Goal: Information Seeking & Learning: Learn about a topic

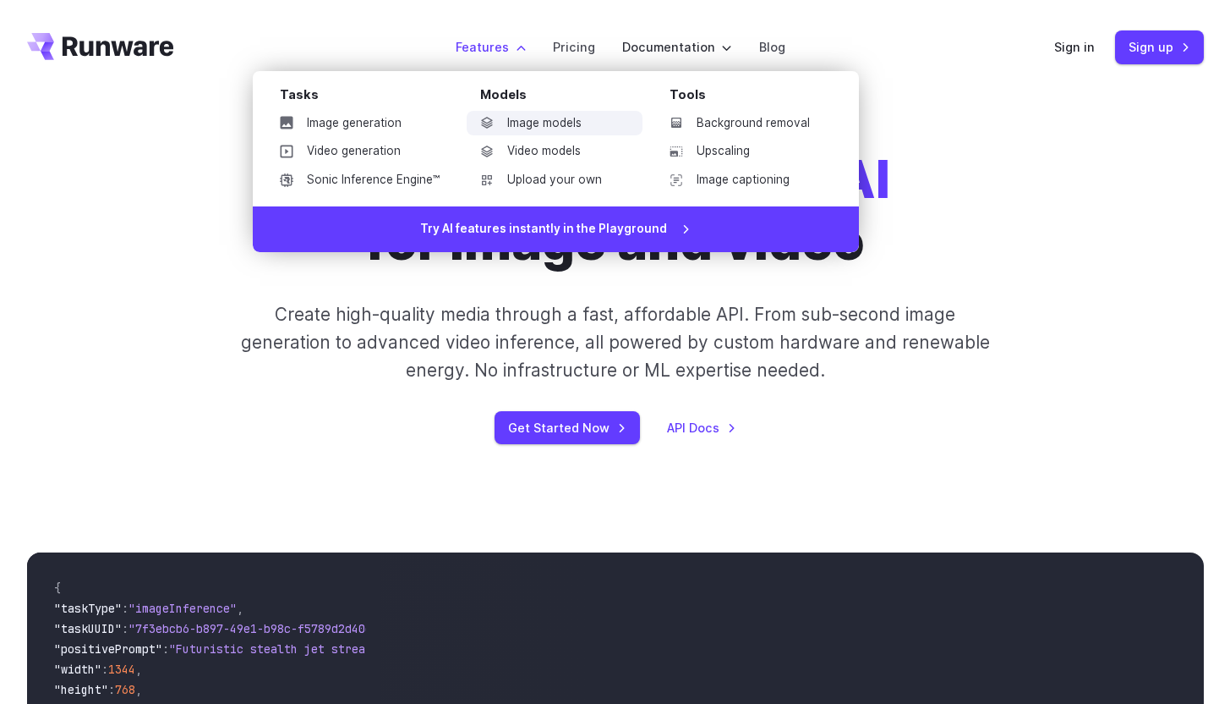
click at [569, 123] on link "Image models" at bounding box center [555, 123] width 176 height 25
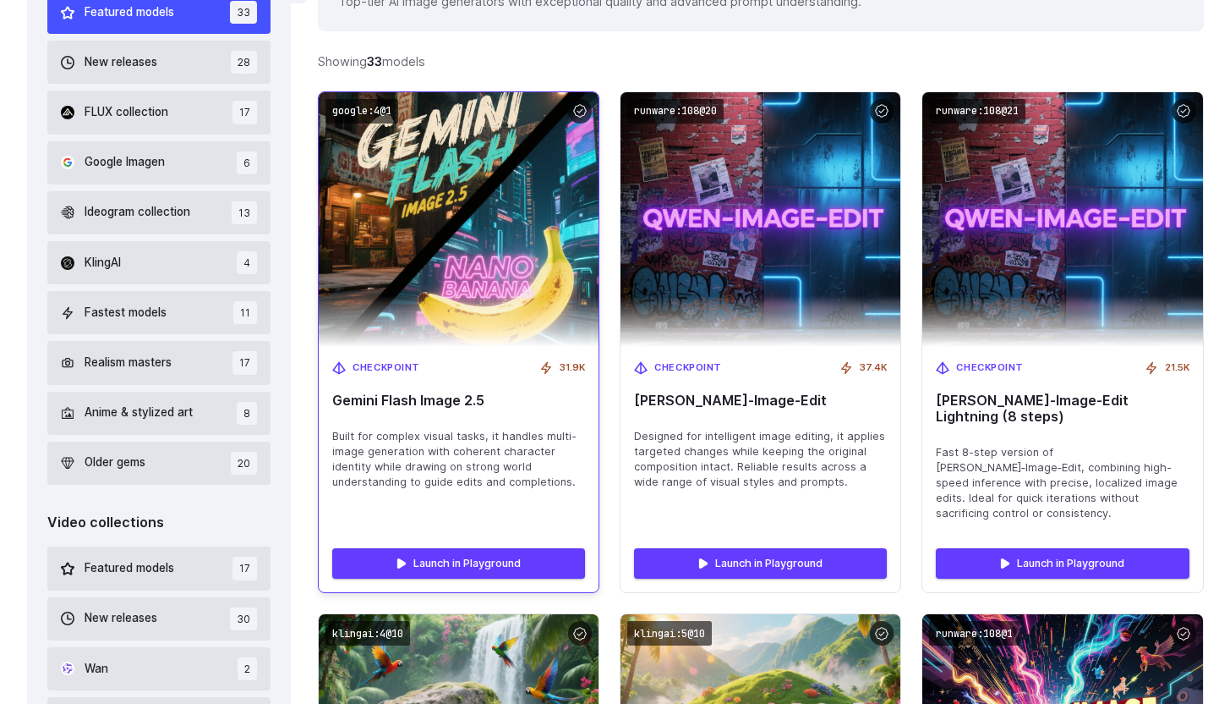
scroll to position [522, 0]
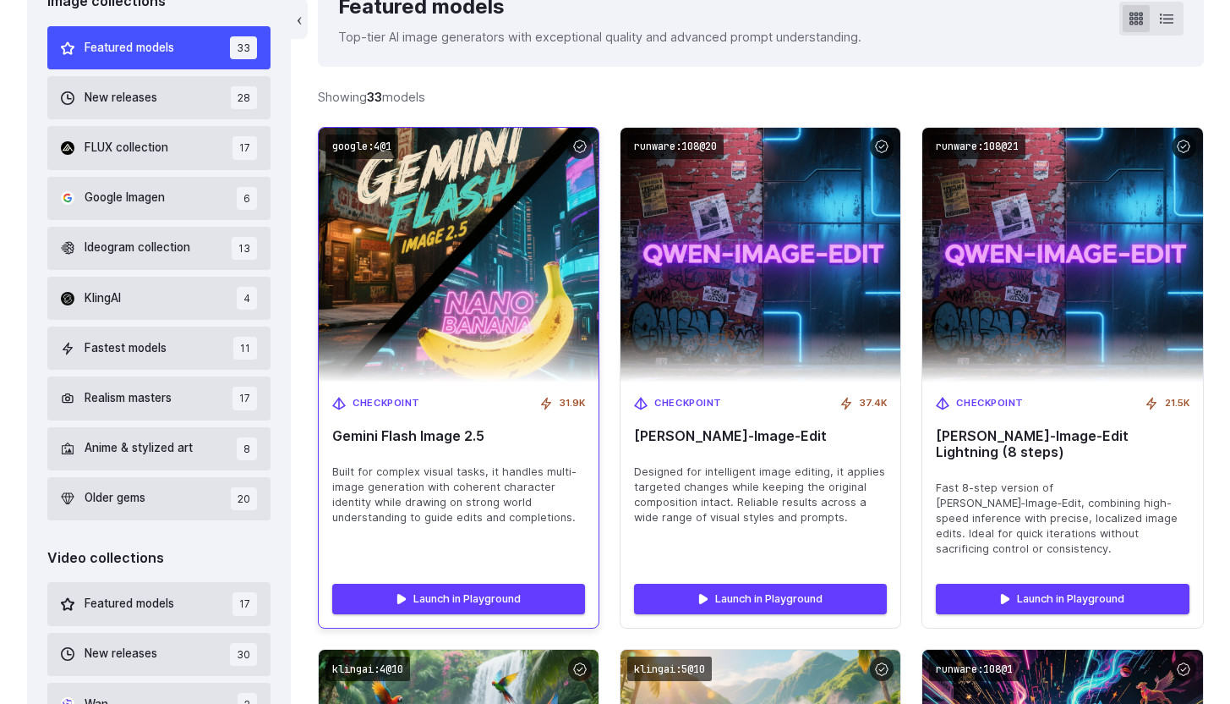
click at [435, 440] on span "Gemini Flash Image 2.5" at bounding box center [458, 436] width 253 height 16
click at [484, 319] on img at bounding box center [459, 255] width 308 height 280
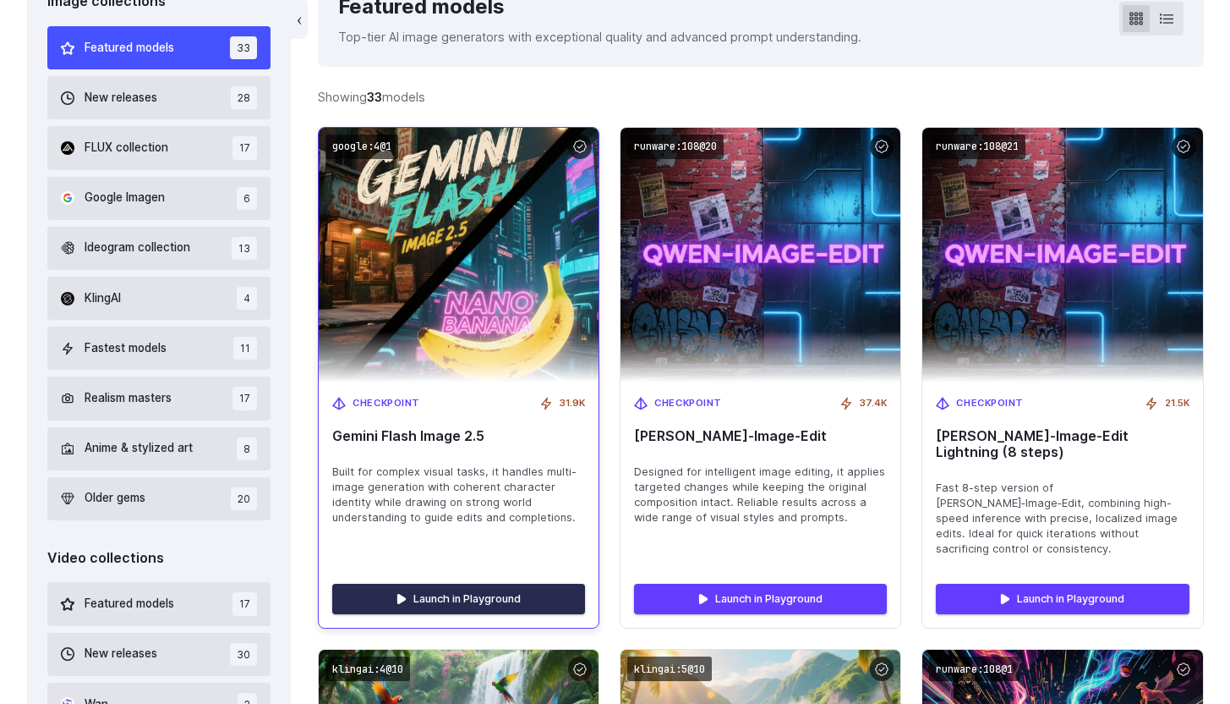
click at [479, 583] on link "Launch in Playground" at bounding box center [458, 598] width 253 height 30
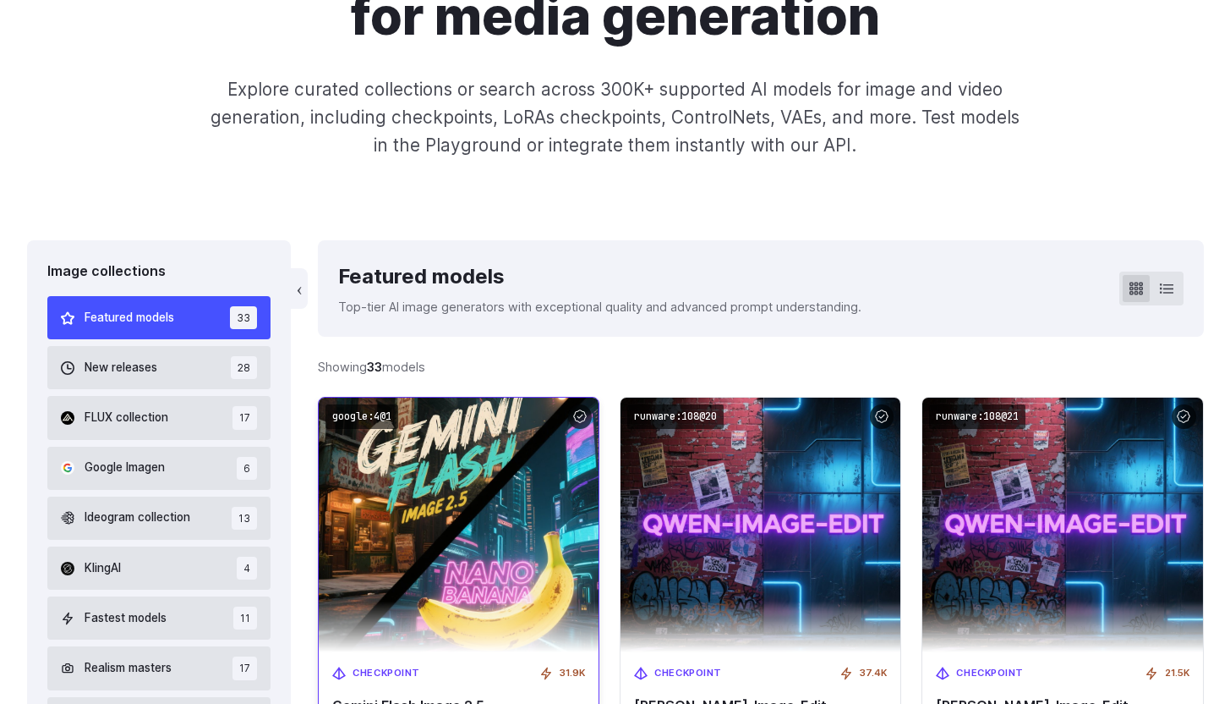
scroll to position [0, 0]
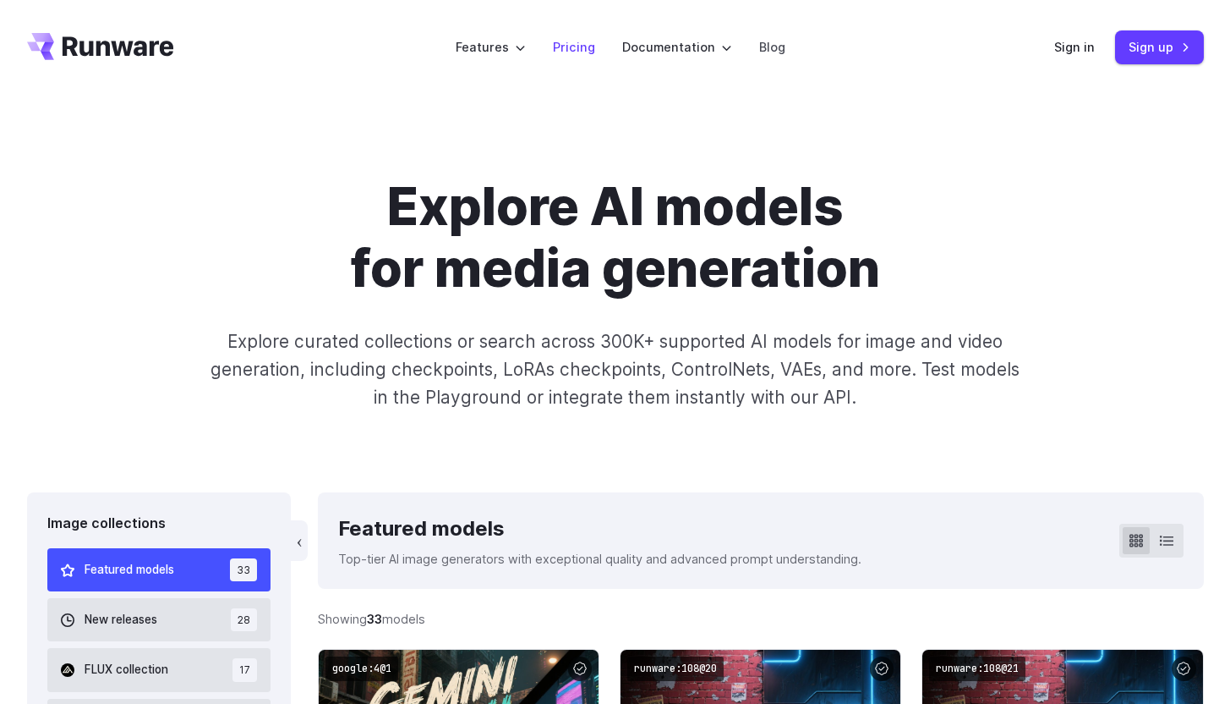
click at [581, 50] on link "Pricing" at bounding box center [574, 46] width 42 height 19
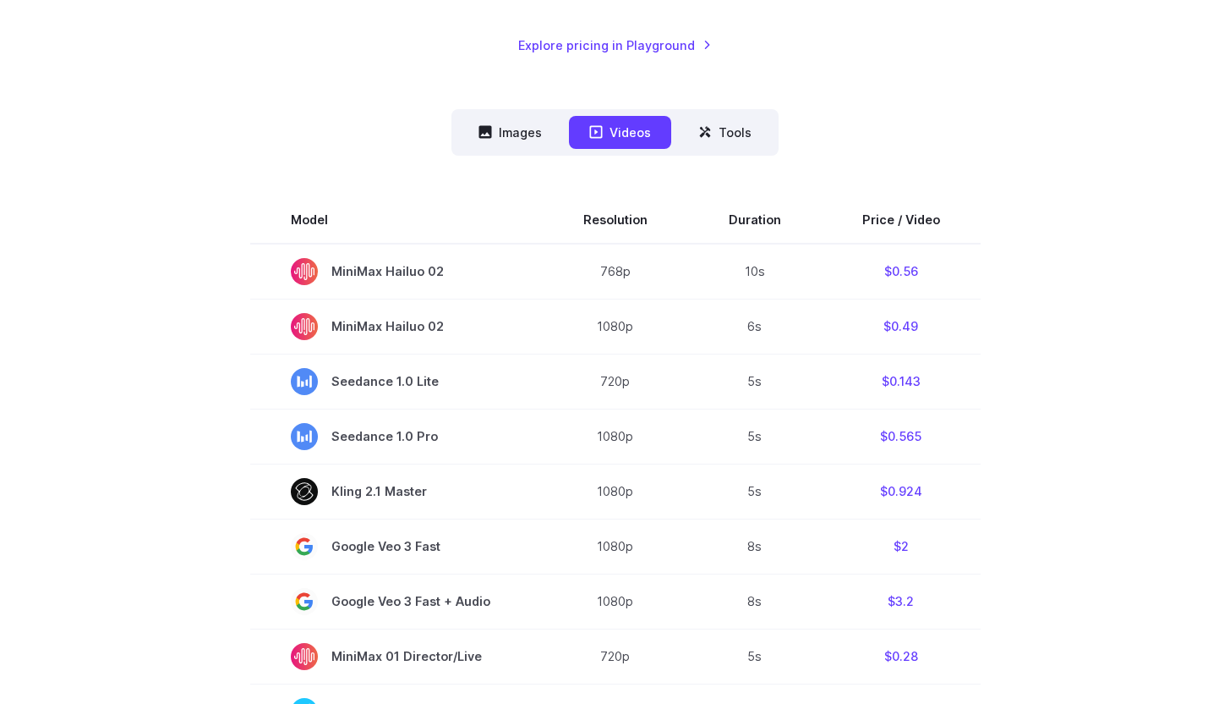
scroll to position [364, 0]
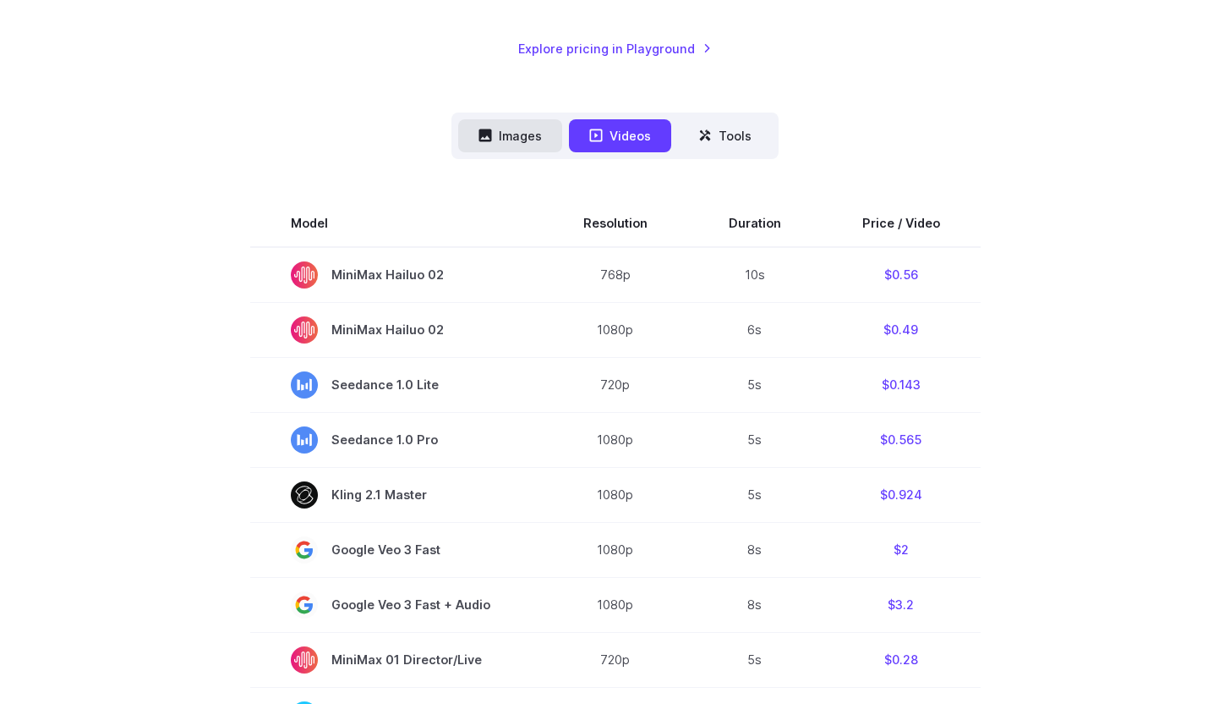
click at [539, 132] on button "Images" at bounding box center [510, 135] width 104 height 33
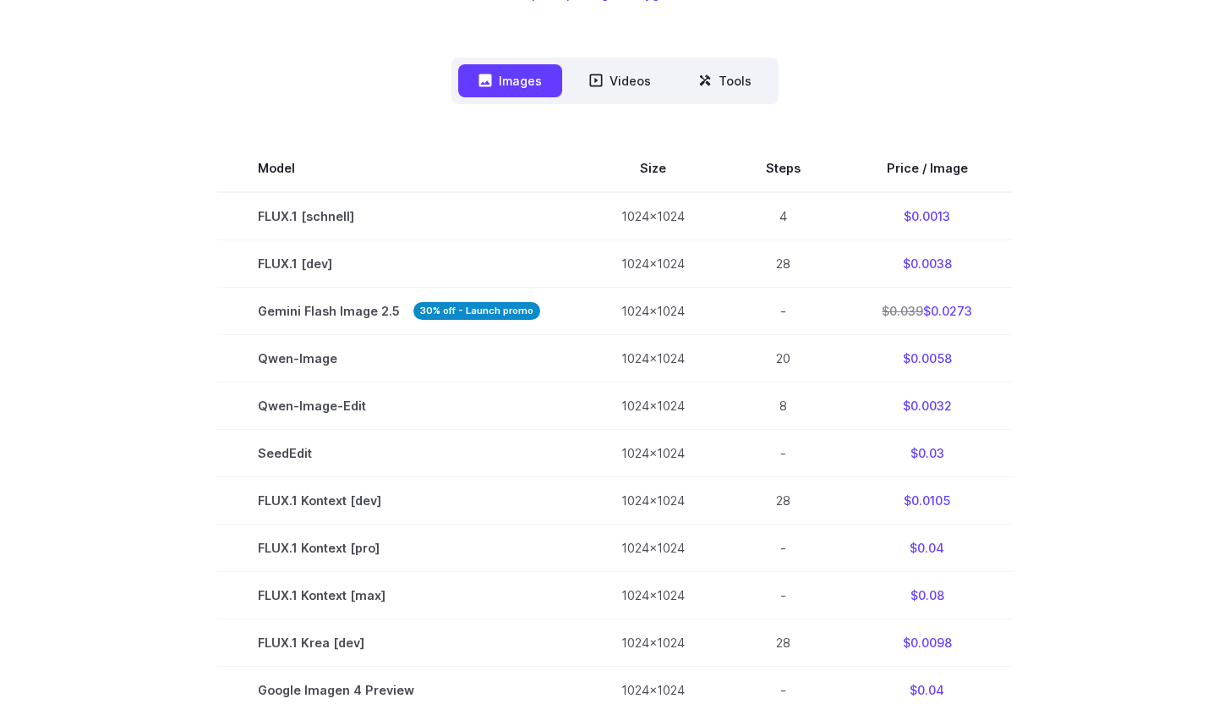
scroll to position [420, 0]
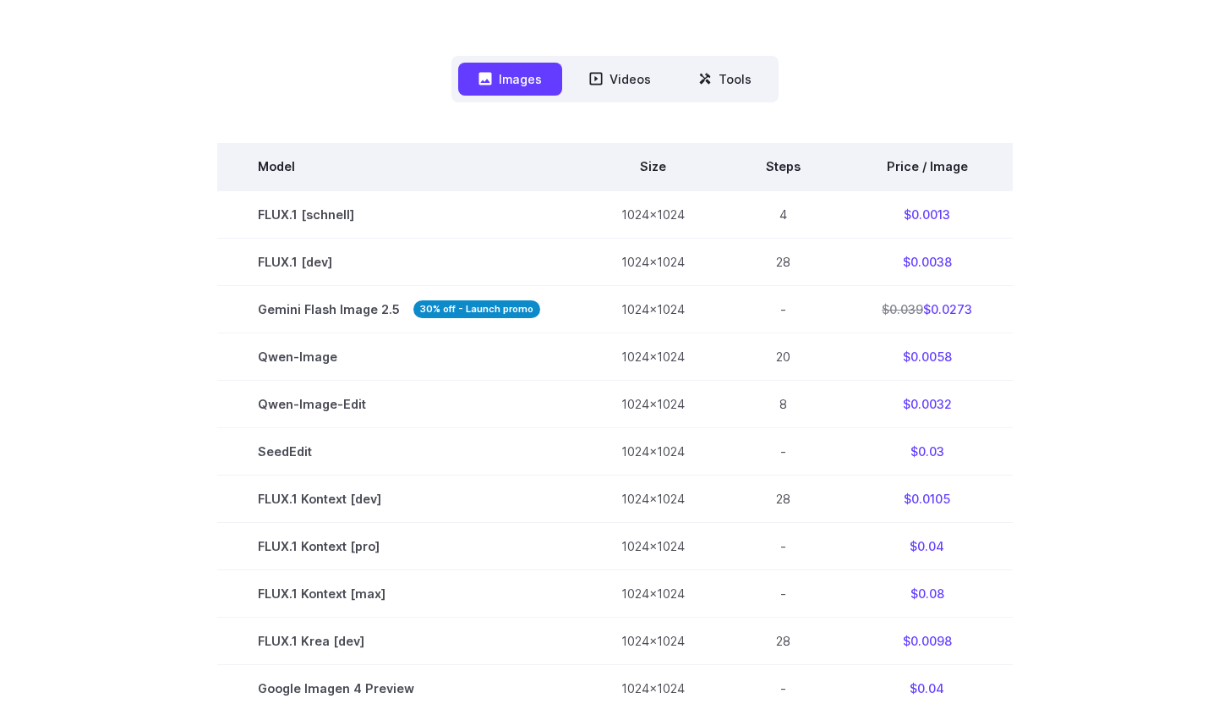
click at [919, 164] on th "Price / Image" at bounding box center [927, 166] width 172 height 47
click at [907, 169] on th "Price / Image" at bounding box center [927, 166] width 172 height 47
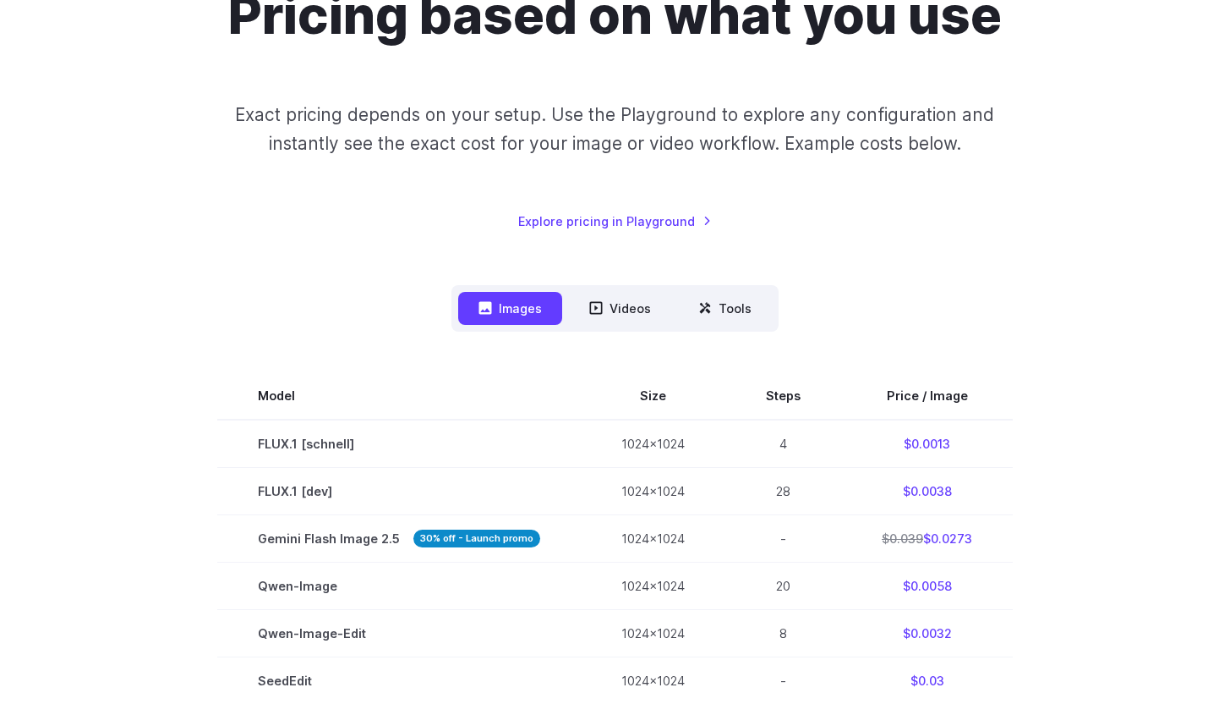
scroll to position [238, 0]
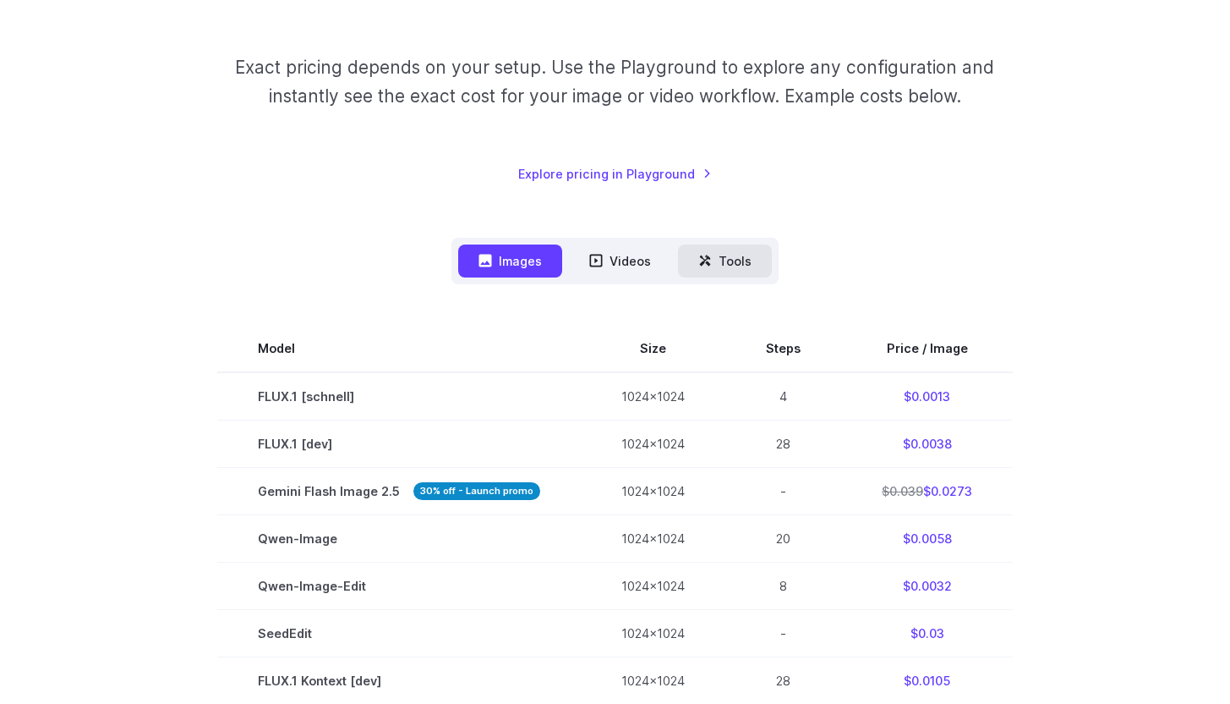
click at [730, 263] on button "Tools" at bounding box center [725, 260] width 94 height 33
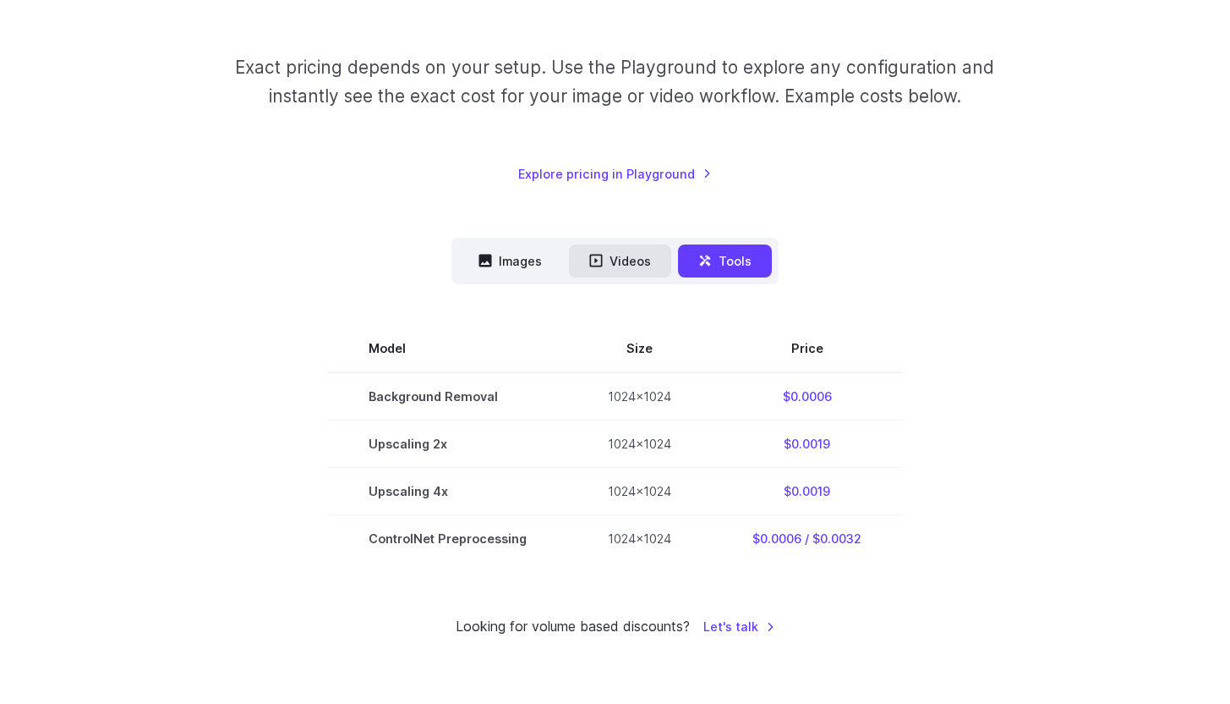
click at [640, 269] on button "Videos" at bounding box center [620, 260] width 102 height 33
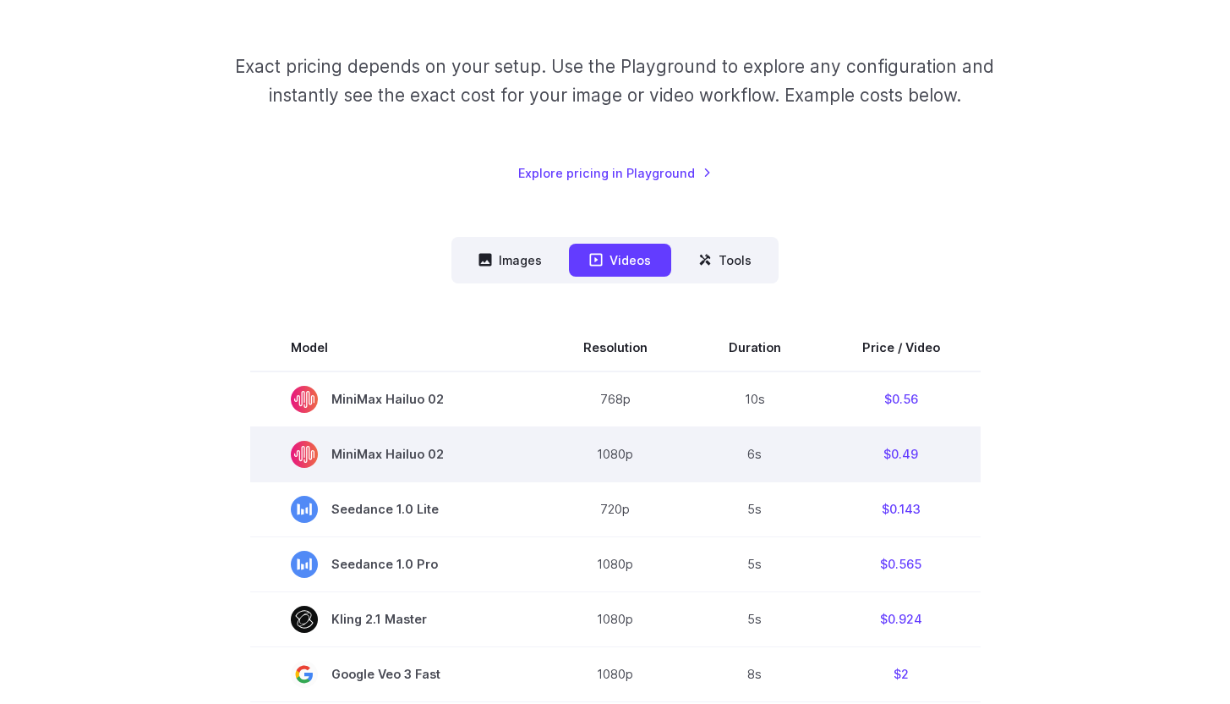
scroll to position [240, 0]
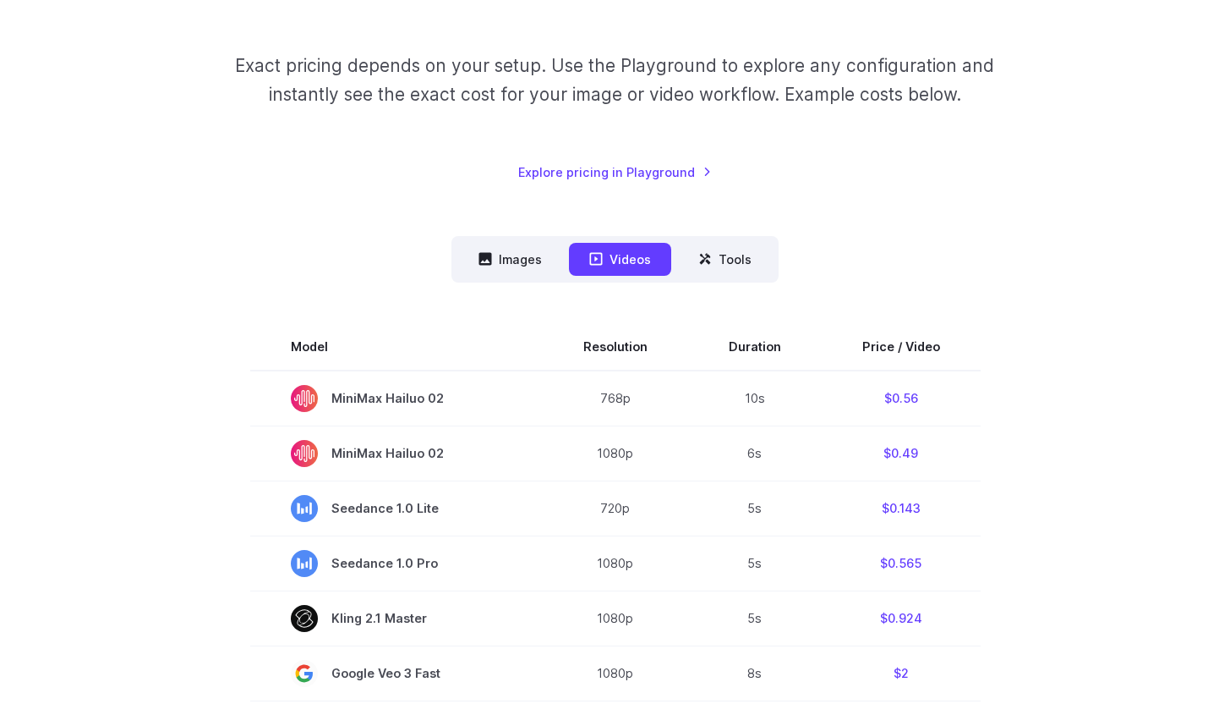
click at [554, 276] on nav "Images Videos Tools ****** ****** *****" at bounding box center [615, 259] width 327 height 47
click at [540, 273] on button "Images" at bounding box center [510, 259] width 104 height 33
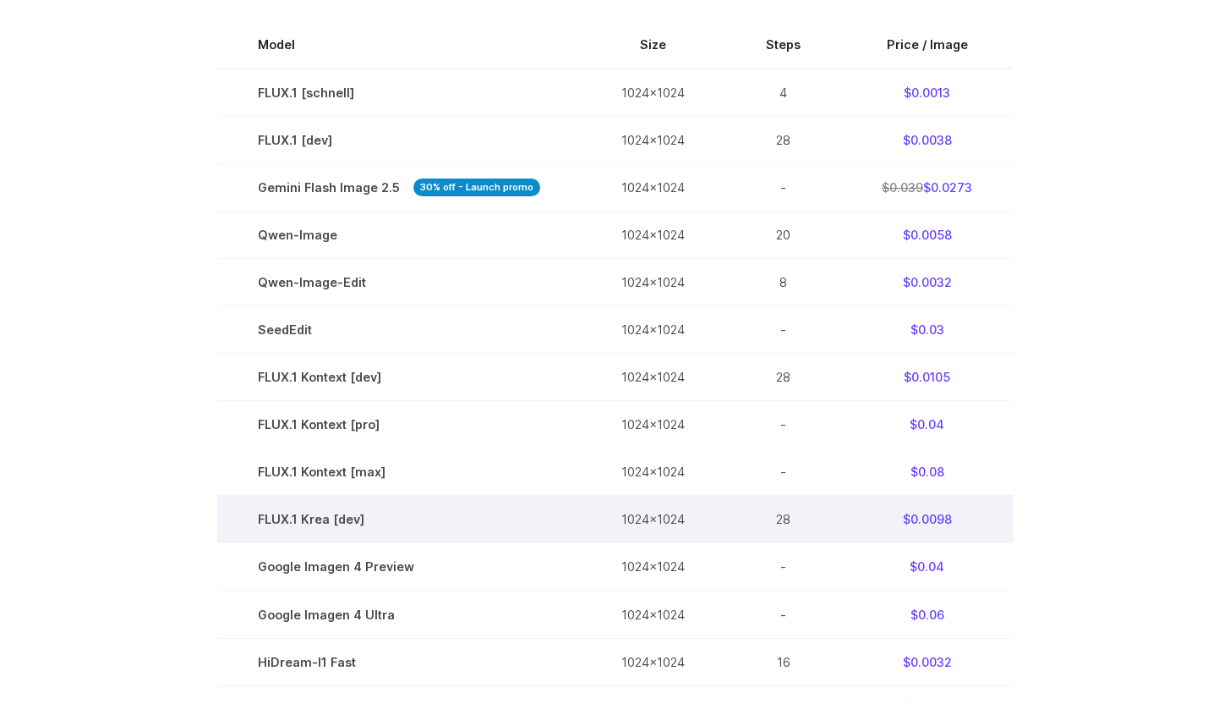
scroll to position [545, 0]
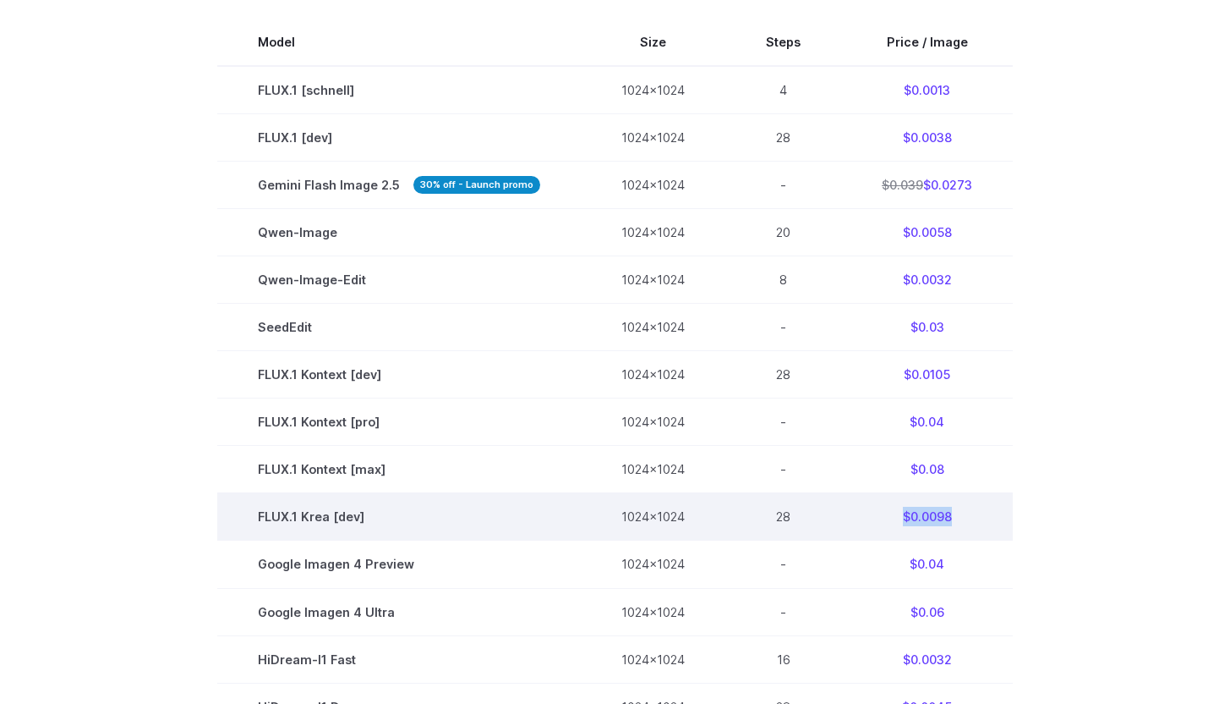
drag, startPoint x: 895, startPoint y: 517, endPoint x: 980, endPoint y: 518, distance: 84.6
click at [980, 518] on td "$0.0098" at bounding box center [927, 516] width 172 height 47
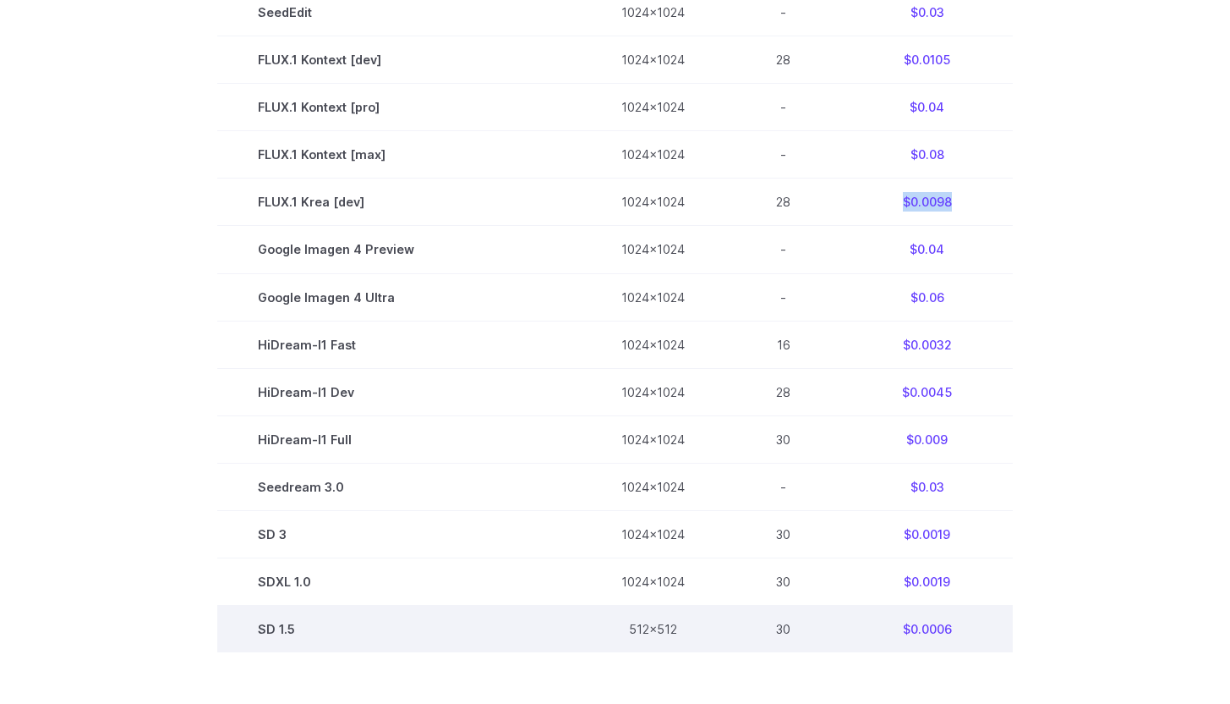
scroll to position [856, 0]
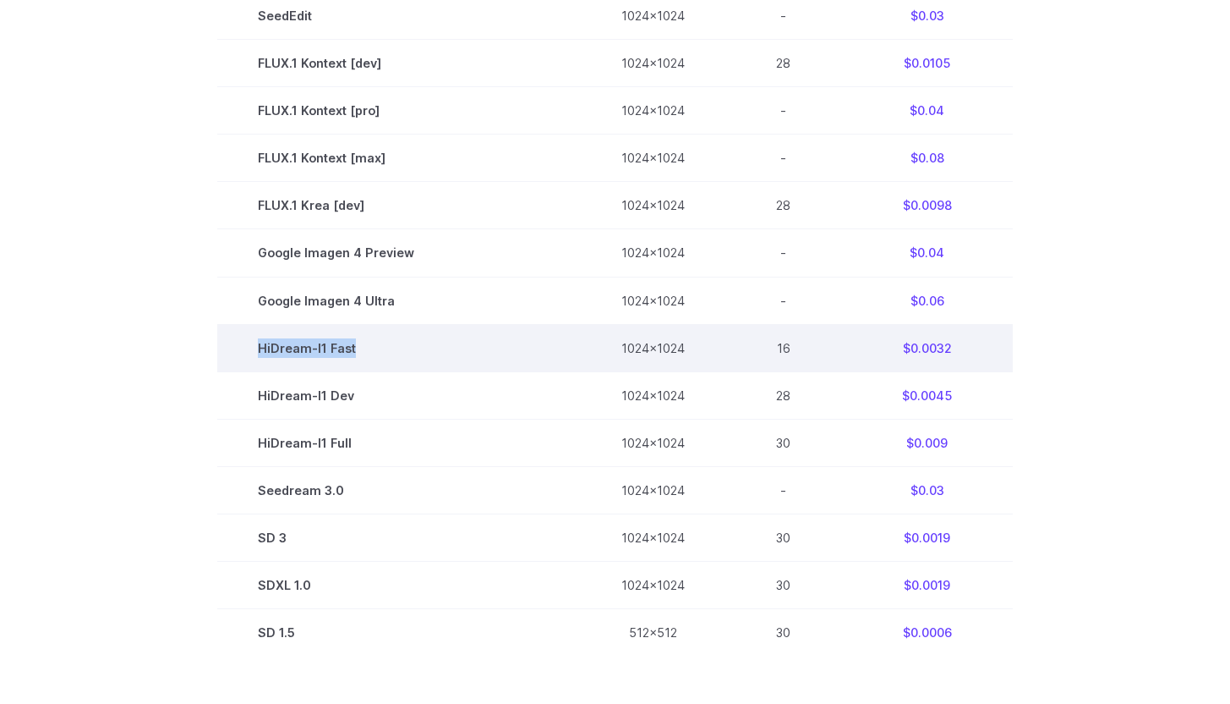
drag, startPoint x: 366, startPoint y: 352, endPoint x: 255, endPoint y: 352, distance: 110.8
click at [255, 352] on td "HiDream-I1 Fast" at bounding box center [399, 347] width 364 height 47
copy td "HiDream-I1 Fast"
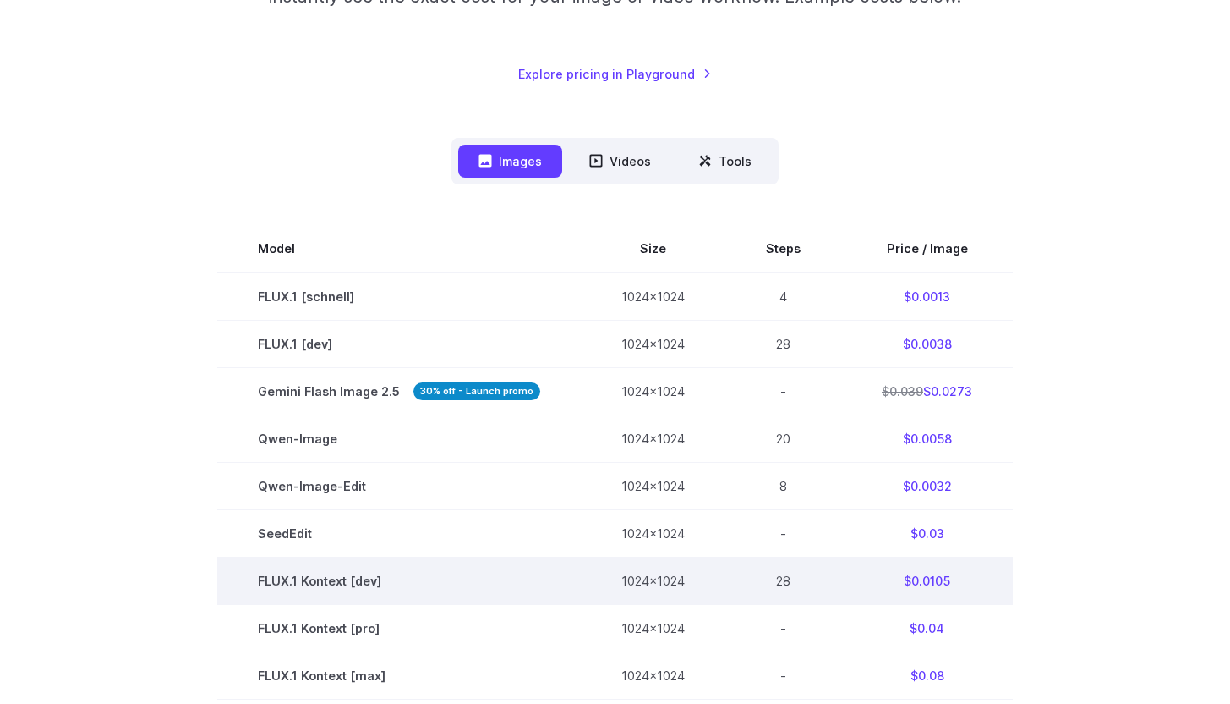
scroll to position [342, 0]
